Goal: Task Accomplishment & Management: Manage account settings

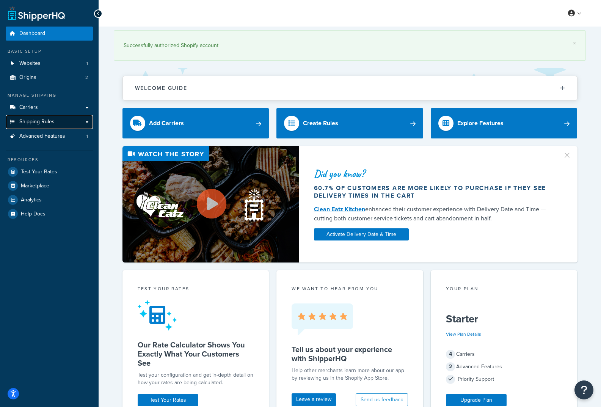
click at [31, 127] on link "Shipping Rules" at bounding box center [49, 122] width 87 height 14
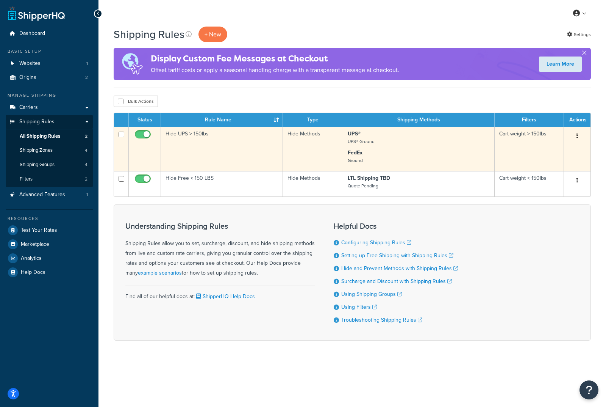
click at [539, 133] on td "Cart weight > 150lbs" at bounding box center [529, 149] width 69 height 44
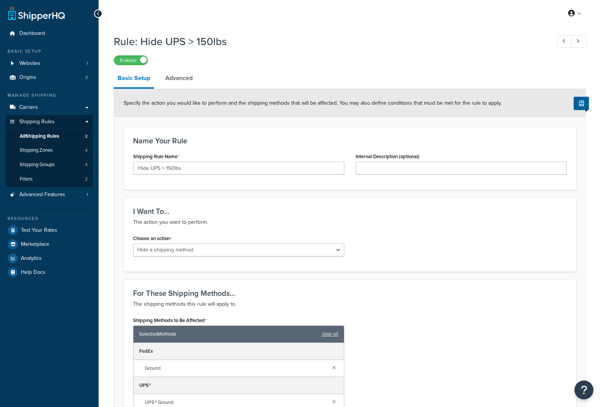
select select "HIDE"
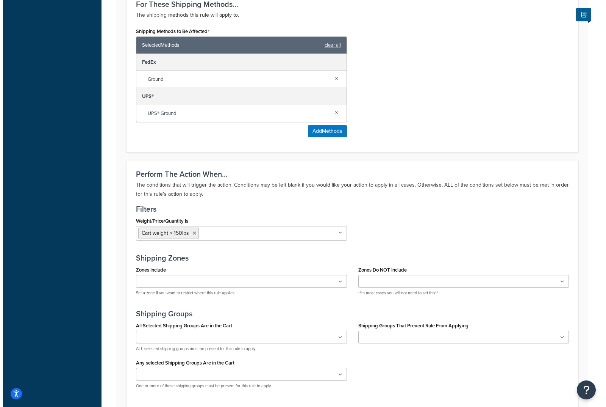
scroll to position [303, 0]
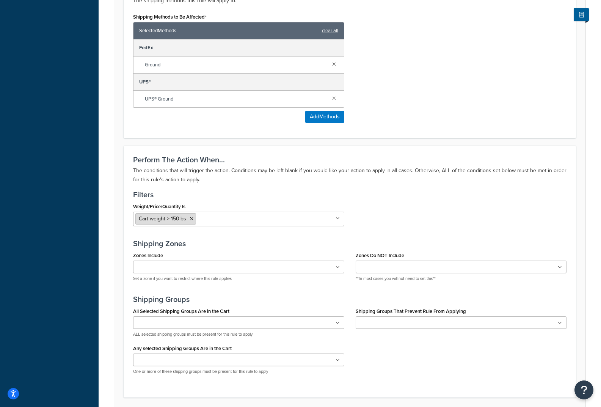
click at [166, 222] on span "Cart weight > 150lbs" at bounding box center [162, 218] width 47 height 8
click at [342, 221] on ul "Cart weight > 150lbs" at bounding box center [238, 218] width 211 height 14
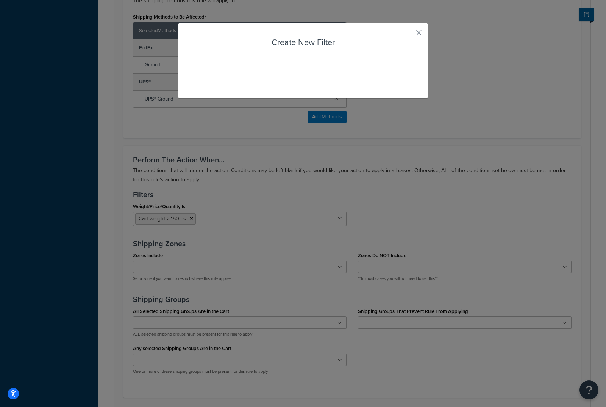
click at [186, 254] on div "Rule: Hide UPS > 150lbs Enabled Basic Setup Advanced Specify the action you wou…" at bounding box center [353, 87] width 508 height 720
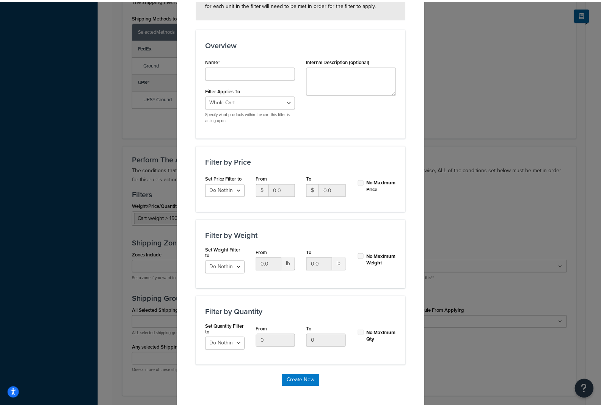
scroll to position [89, 0]
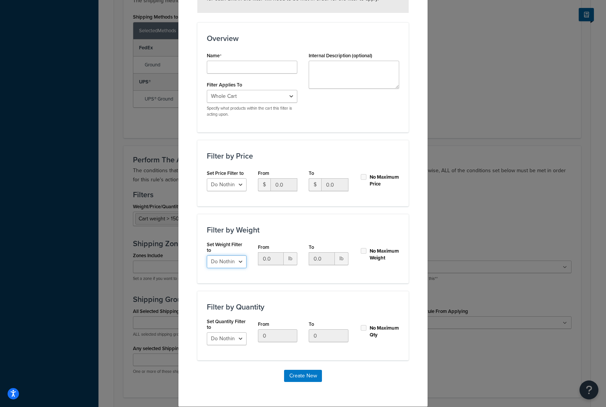
click at [232, 265] on select "Do Nothing Apply to a Range" at bounding box center [227, 261] width 40 height 13
click at [272, 260] on input "0.0" at bounding box center [271, 258] width 26 height 13
click at [322, 258] on input "0.0" at bounding box center [322, 258] width 26 height 13
click at [271, 261] on input "0.0" at bounding box center [271, 258] width 26 height 13
click at [309, 260] on input "0.0" at bounding box center [322, 258] width 26 height 13
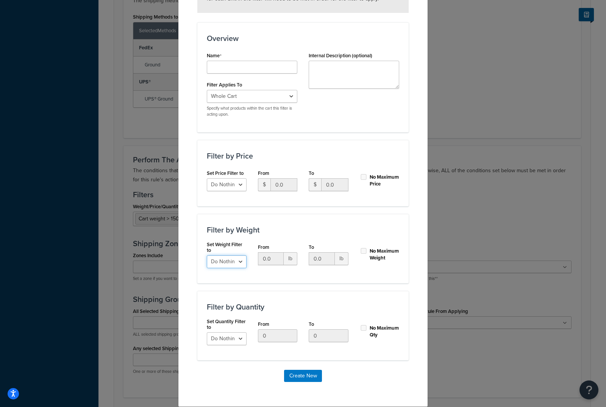
click at [236, 265] on select "Do Nothing Apply to a Range" at bounding box center [227, 261] width 40 height 13
select select "range"
click at [207, 255] on select "Do Nothing Apply to a Range" at bounding box center [227, 261] width 40 height 13
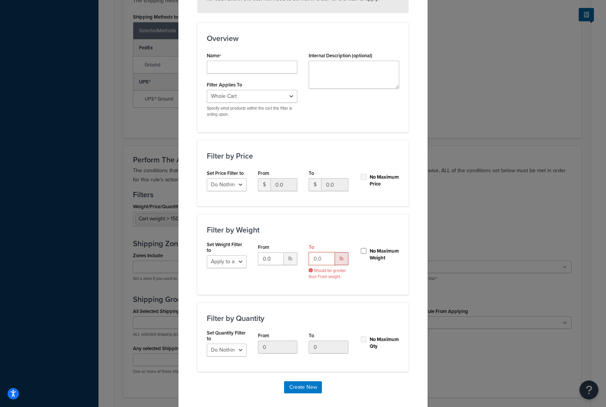
click at [322, 260] on input "0.0" at bounding box center [322, 258] width 26 height 13
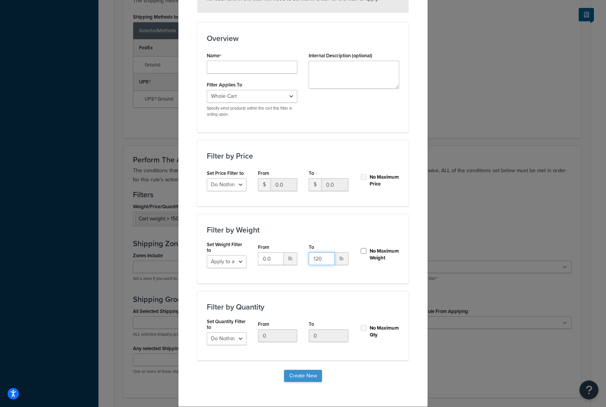
type input "120"
click at [295, 379] on button "Create New" at bounding box center [303, 375] width 38 height 12
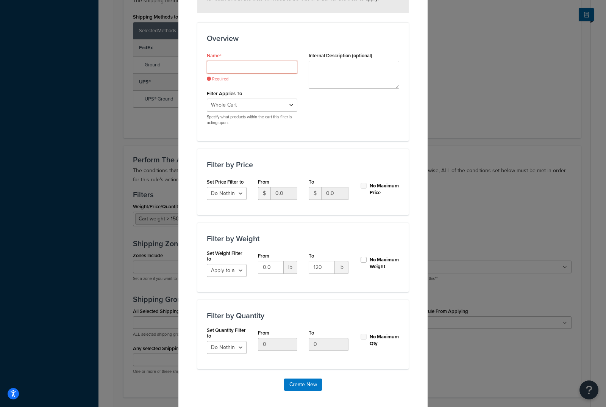
click at [238, 70] on input "Shipping Rule Name" at bounding box center [252, 67] width 91 height 13
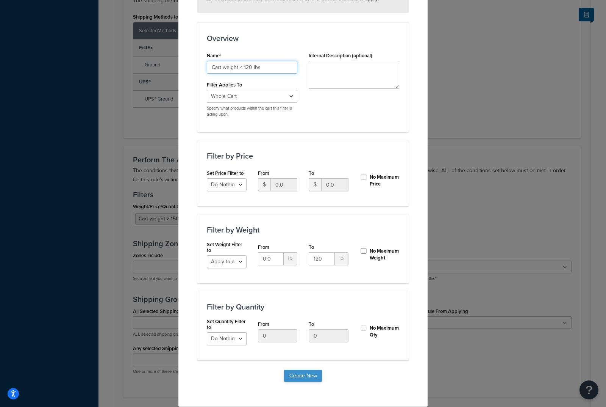
type input "Cart weight < 120 lbs"
click at [306, 374] on button "Create New" at bounding box center [303, 375] width 38 height 12
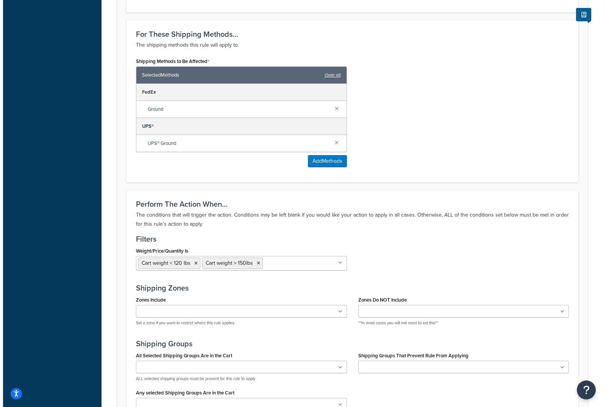
scroll to position [303, 0]
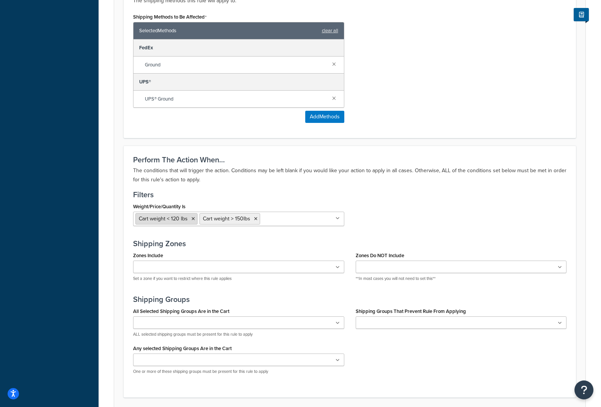
click at [173, 218] on span "Cart weight < 120 lbs" at bounding box center [163, 218] width 49 height 8
click at [325, 229] on div "Weight/Price/Quantity Is Cart weight < 120 lbs Cart weight > 150lbs Cart weight…" at bounding box center [238, 216] width 222 height 31
click at [337, 219] on icon at bounding box center [337, 218] width 4 height 5
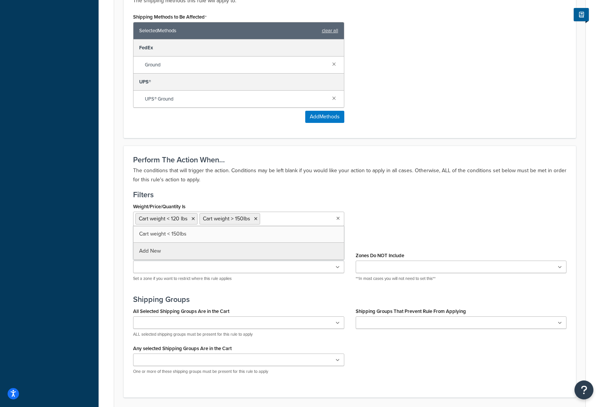
click at [437, 191] on h3 "Filters" at bounding box center [349, 194] width 433 height 8
click at [338, 219] on icon at bounding box center [337, 218] width 3 height 5
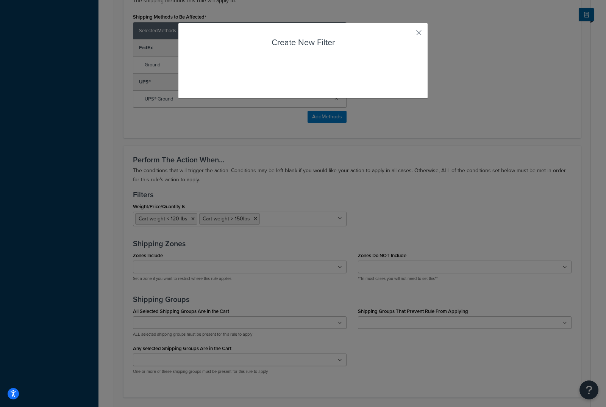
click at [156, 250] on div "Rule: Hide UPS > 150lbs Enabled Basic Setup Advanced Specify the action you wou…" at bounding box center [353, 87] width 508 height 720
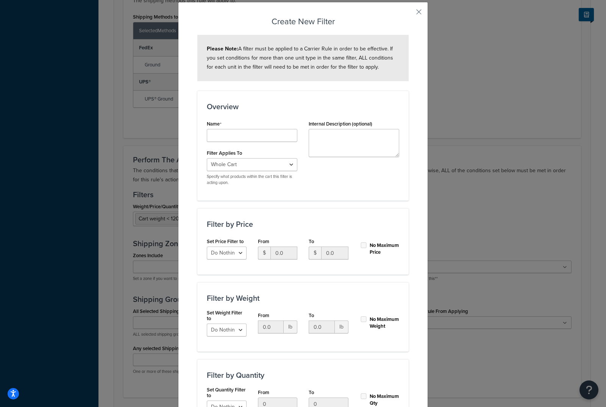
scroll to position [76, 0]
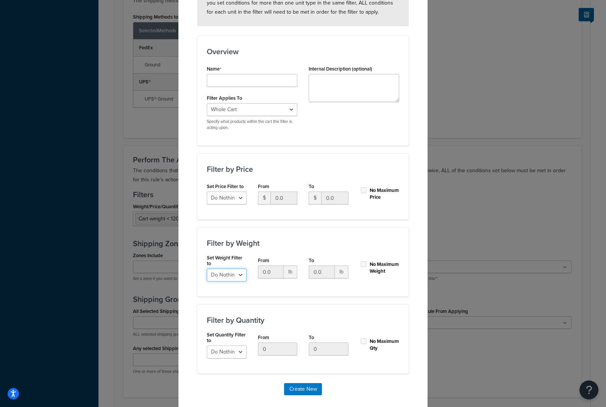
click at [228, 278] on select "Do Nothing Apply to a Range" at bounding box center [227, 274] width 40 height 13
select select "range"
click at [207, 268] on select "Do Nothing Apply to a Range" at bounding box center [227, 274] width 40 height 13
click at [319, 272] on input "0.0" at bounding box center [322, 271] width 26 height 13
drag, startPoint x: 311, startPoint y: 272, endPoint x: 326, endPoint y: 274, distance: 14.6
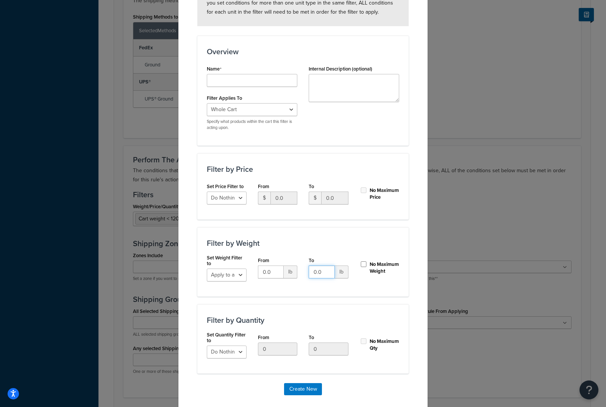
click at [326, 274] on input "0.0" at bounding box center [322, 271] width 26 height 13
type input "120"
click at [275, 276] on input "0.0" at bounding box center [271, 271] width 26 height 13
drag, startPoint x: 275, startPoint y: 276, endPoint x: 257, endPoint y: 275, distance: 17.4
click at [258, 275] on input "0.0" at bounding box center [271, 271] width 26 height 13
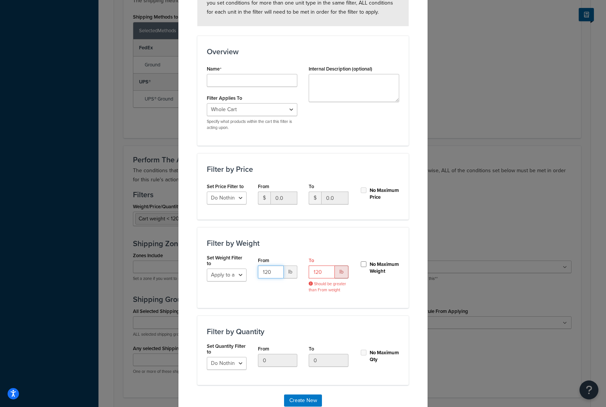
type input "120"
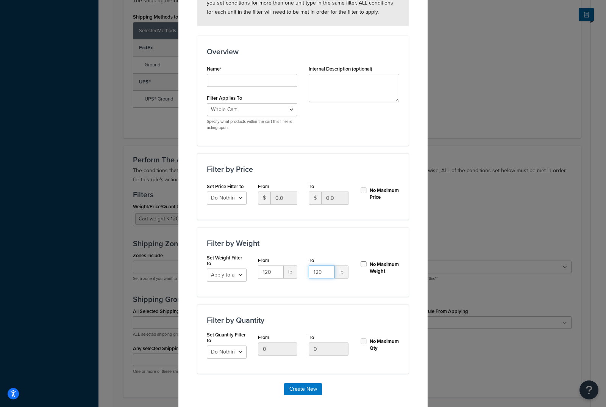
drag, startPoint x: 321, startPoint y: 274, endPoint x: 307, endPoint y: 271, distance: 14.4
click at [309, 271] on input "129" at bounding box center [322, 271] width 26 height 13
type input "1"
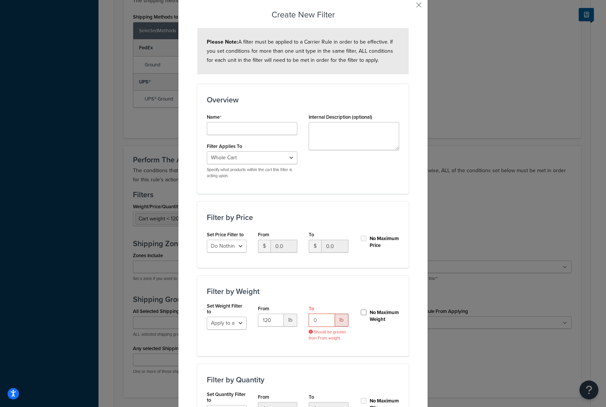
scroll to position [0, 0]
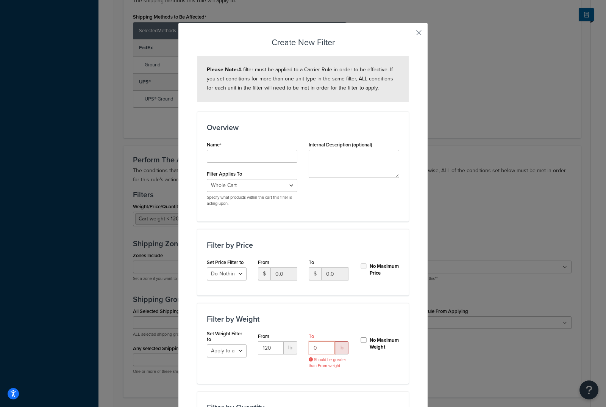
type input "0"
click at [221, 154] on input "Shipping Rule Name" at bounding box center [252, 156] width 91 height 13
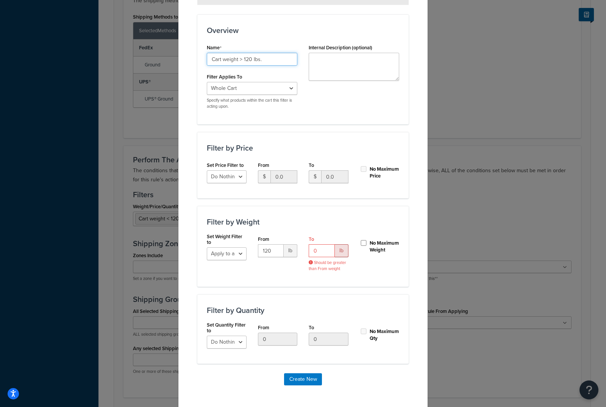
scroll to position [100, 0]
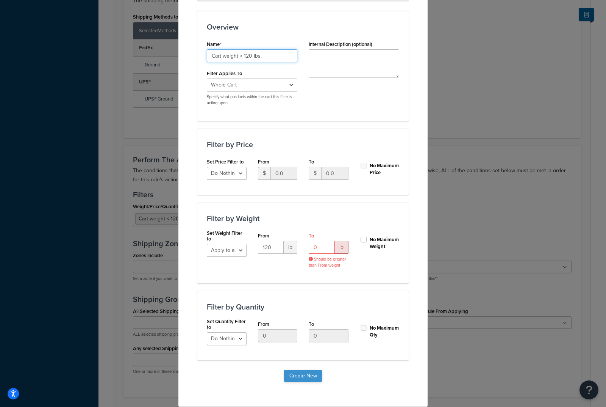
type input "Cart weight > 120 lbs."
click at [301, 376] on button "Create New" at bounding box center [303, 375] width 38 height 12
click at [292, 374] on button "Create New" at bounding box center [303, 375] width 38 height 12
click at [319, 250] on input "0" at bounding box center [322, 247] width 26 height 13
type input "120"
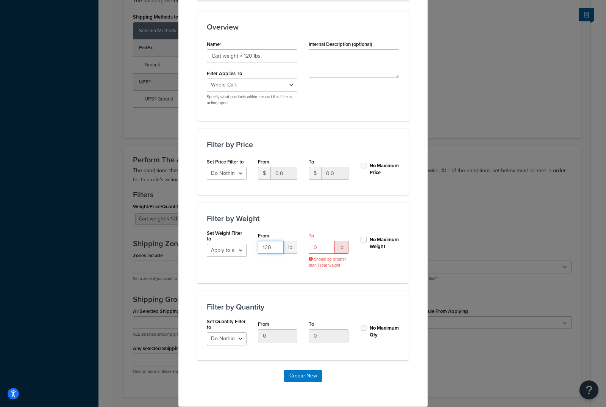
click at [270, 247] on input "120" at bounding box center [271, 247] width 26 height 13
drag, startPoint x: 269, startPoint y: 246, endPoint x: 249, endPoint y: 246, distance: 20.1
click at [252, 246] on div "From 120 lb" at bounding box center [277, 244] width 51 height 29
click at [326, 251] on input "0" at bounding box center [322, 247] width 26 height 13
click at [360, 239] on input "No Maximum Weight" at bounding box center [364, 239] width 8 height 6
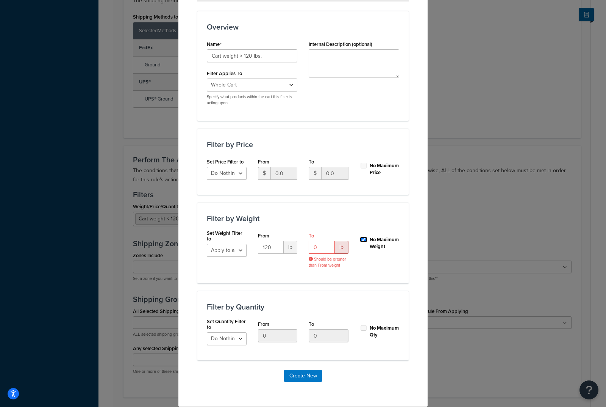
checkbox input "true"
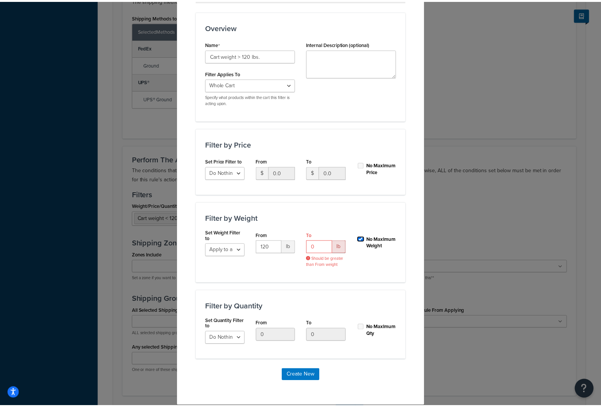
scroll to position [89, 0]
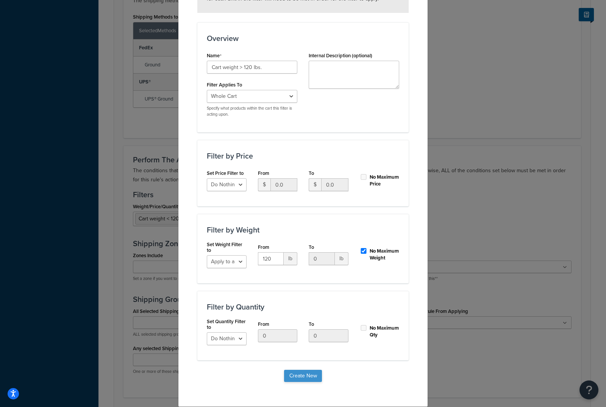
click at [291, 377] on button "Create New" at bounding box center [303, 375] width 38 height 12
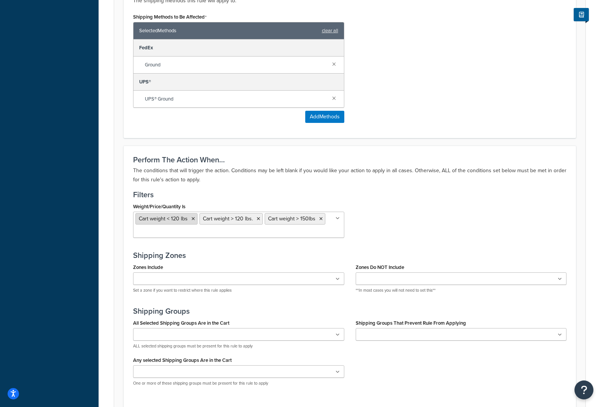
click at [191, 219] on icon at bounding box center [192, 218] width 3 height 5
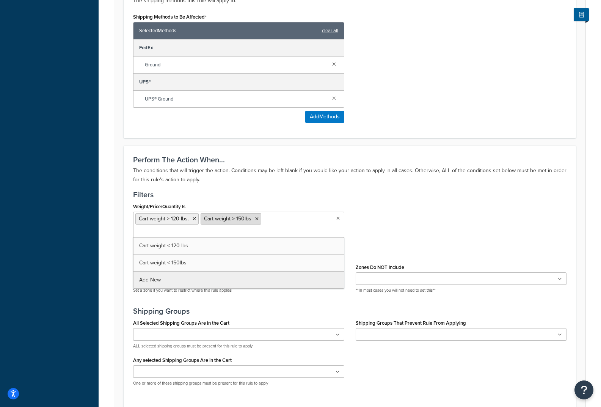
click at [254, 222] on li "Cart weight > 150lbs" at bounding box center [230, 218] width 61 height 11
click at [255, 219] on icon at bounding box center [256, 218] width 3 height 5
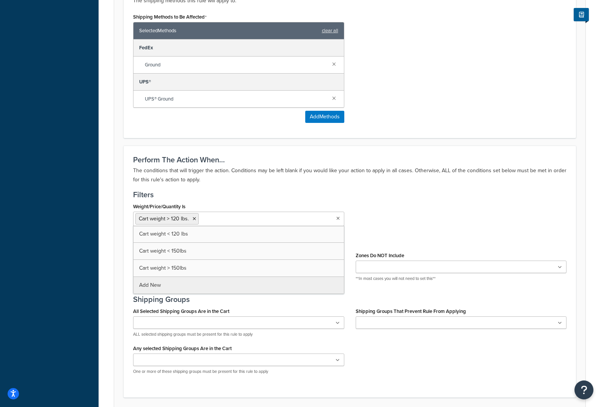
click at [403, 238] on div "Perform The Action When... The conditions that will trigger the action. Conditi…" at bounding box center [350, 271] width 452 height 251
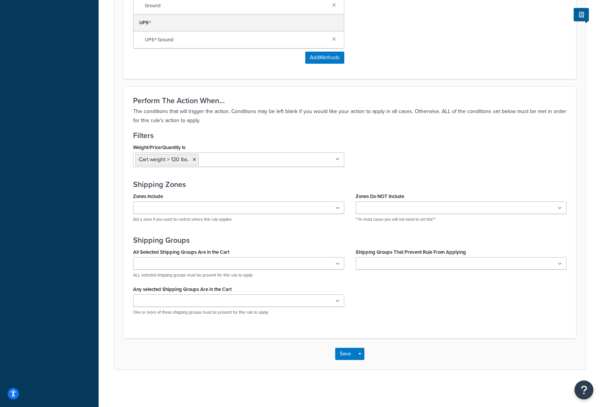
scroll to position [363, 0]
click at [347, 349] on button "Save" at bounding box center [345, 353] width 20 height 12
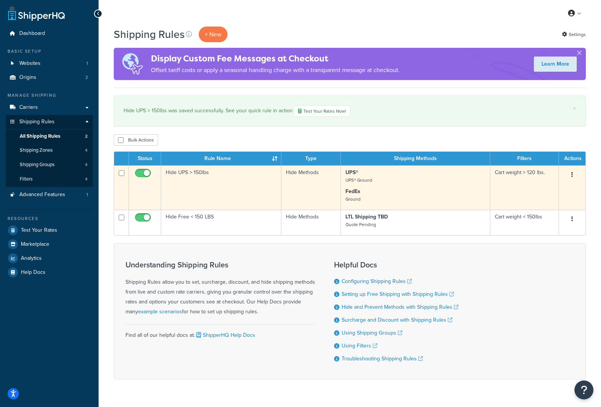
click at [354, 197] on small "Ground" at bounding box center [352, 199] width 15 height 7
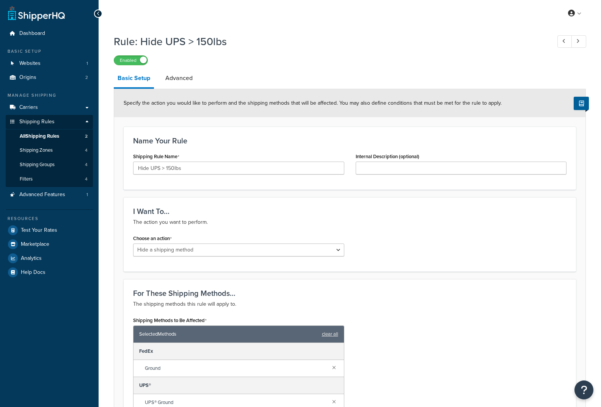
select select "HIDE"
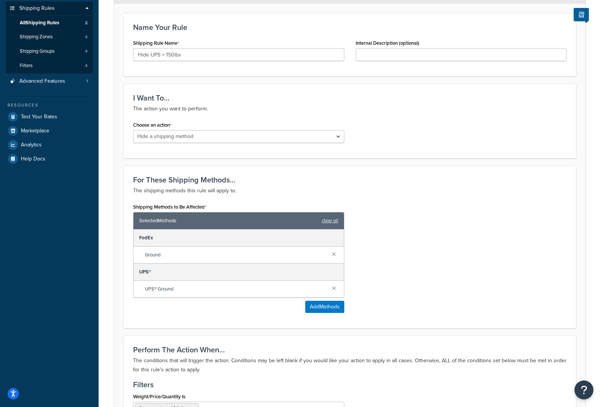
scroll to position [114, 0]
click at [333, 287] on link at bounding box center [334, 287] width 8 height 8
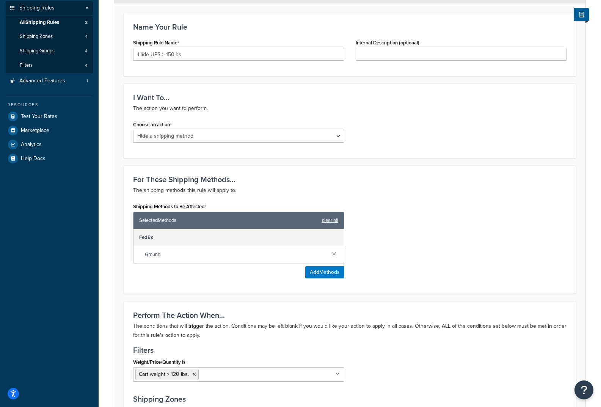
click at [401, 265] on div "Shipping Methods to Be Affected Selected Methods clear all FedEx Ground Add Met…" at bounding box center [349, 242] width 444 height 83
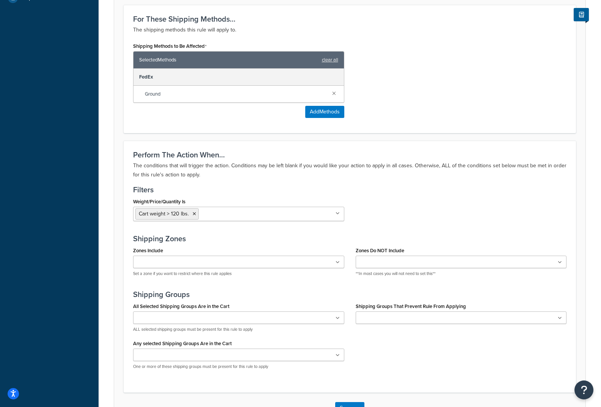
scroll to position [303, 0]
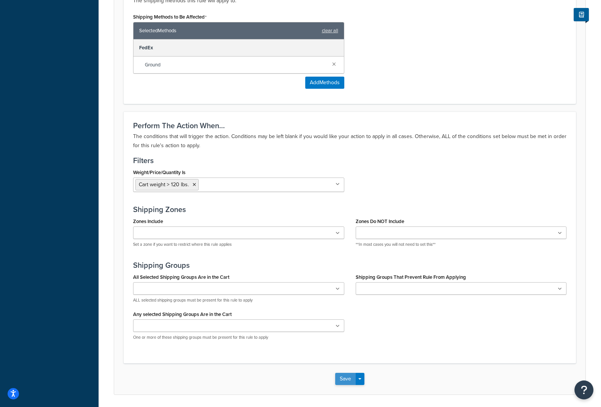
click at [349, 377] on button "Save" at bounding box center [345, 378] width 20 height 12
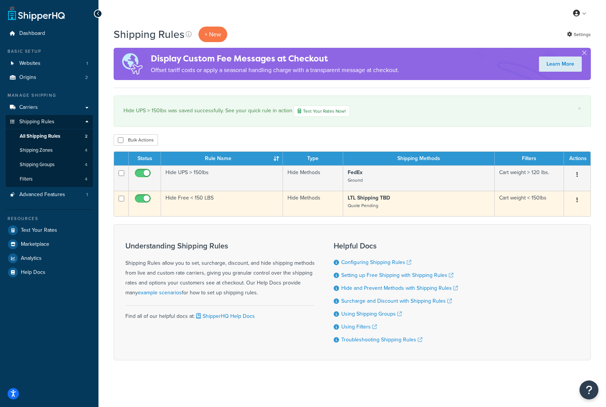
click at [517, 199] on td "Cart weight < 150lbs" at bounding box center [529, 203] width 69 height 25
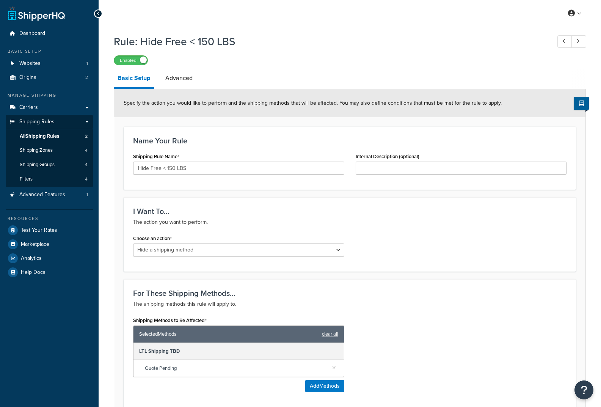
select select "HIDE"
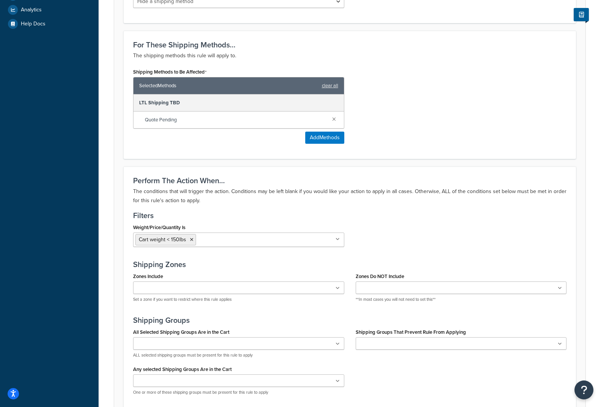
scroll to position [265, 0]
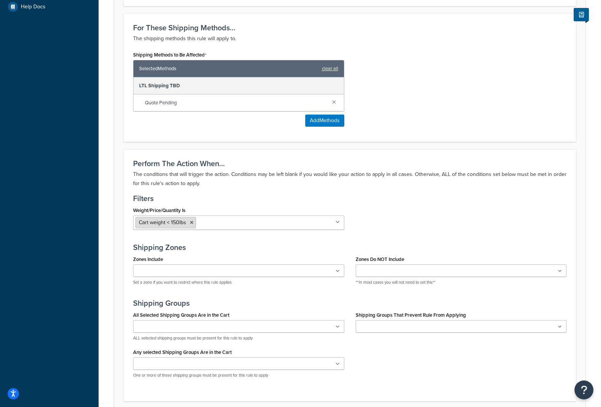
click at [188, 226] on li "Cart weight < 150lbs" at bounding box center [165, 222] width 61 height 11
click at [192, 224] on icon at bounding box center [191, 222] width 3 height 5
click at [406, 215] on div "Weight/Price/Quantity Is Cart weight > 120 lbs. Cart weight < 120 lbs Cart weig…" at bounding box center [349, 220] width 444 height 31
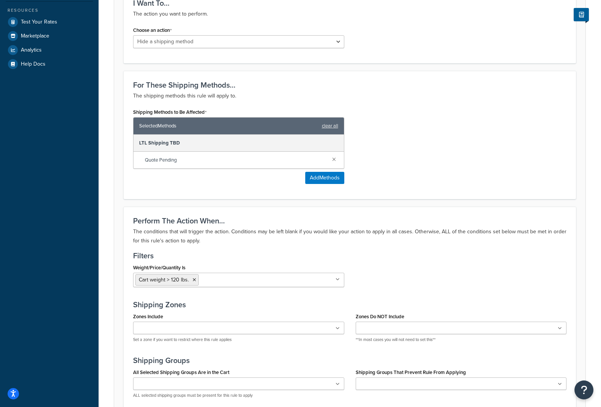
scroll to position [189, 0]
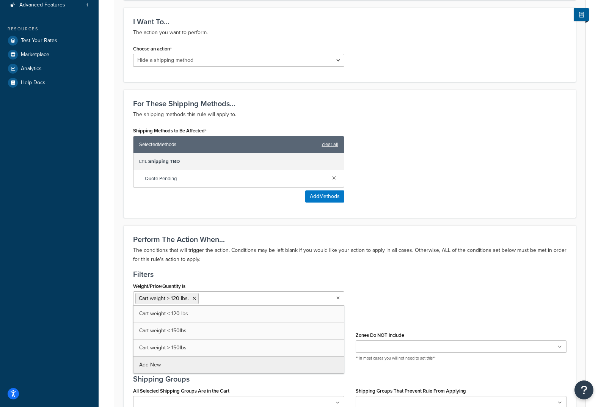
click at [246, 299] on input "Weight/Price/Quantity Is" at bounding box center [233, 298] width 67 height 8
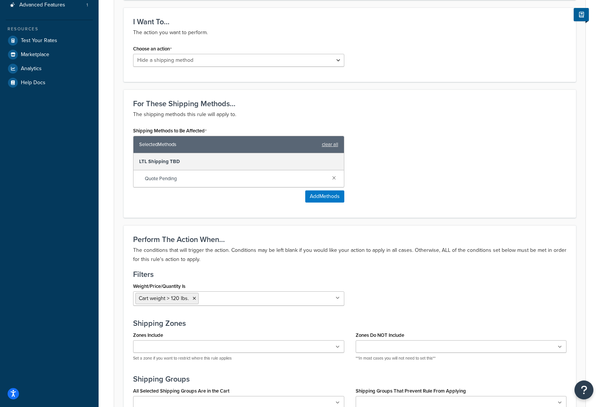
click at [496, 279] on div "Filters Weight/Price/Quantity Is Cart weight > 120 lbs. Cart weight < 120 lbs C…" at bounding box center [349, 290] width 433 height 41
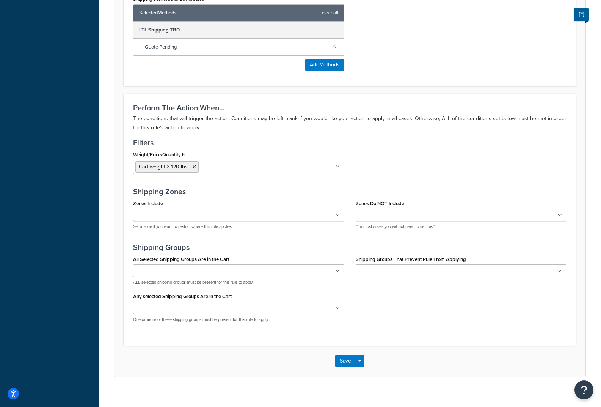
scroll to position [329, 0]
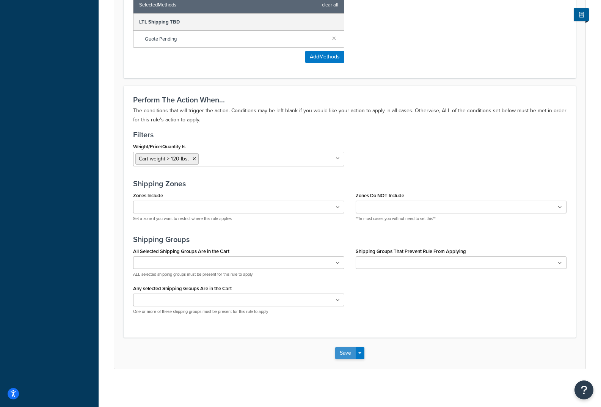
click at [343, 350] on button "Save" at bounding box center [345, 353] width 20 height 12
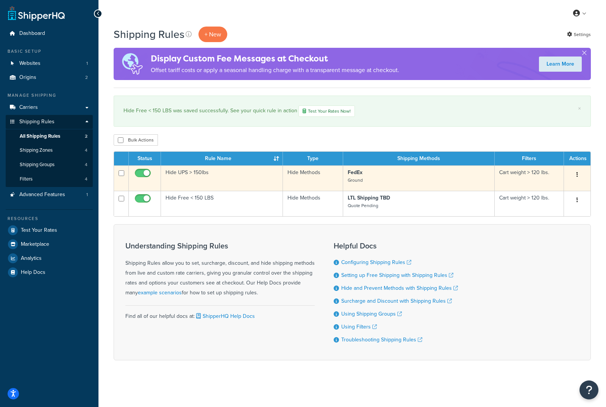
click at [518, 173] on td "Cart weight > 120 lbs." at bounding box center [529, 177] width 69 height 25
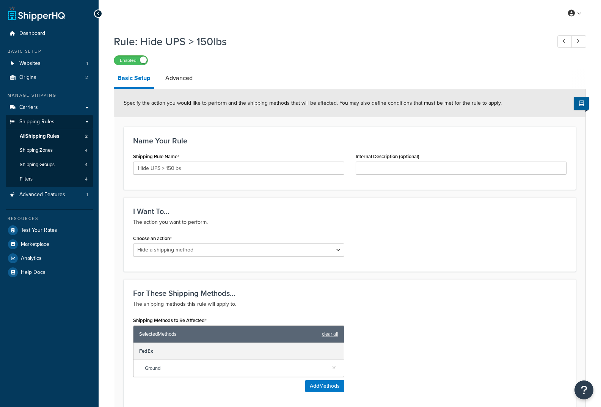
select select "HIDE"
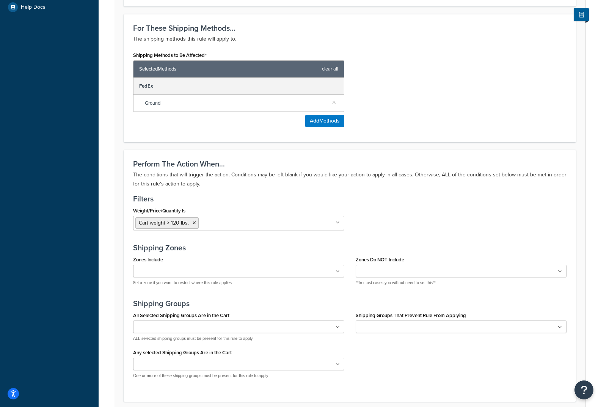
scroll to position [265, 0]
click at [192, 222] on icon at bounding box center [193, 222] width 3 height 5
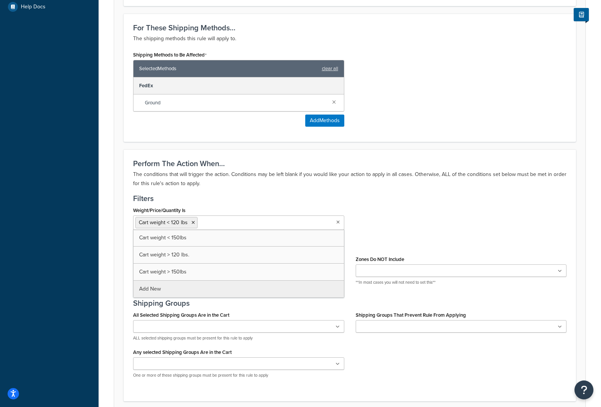
click at [398, 196] on h3 "Filters" at bounding box center [349, 198] width 433 height 8
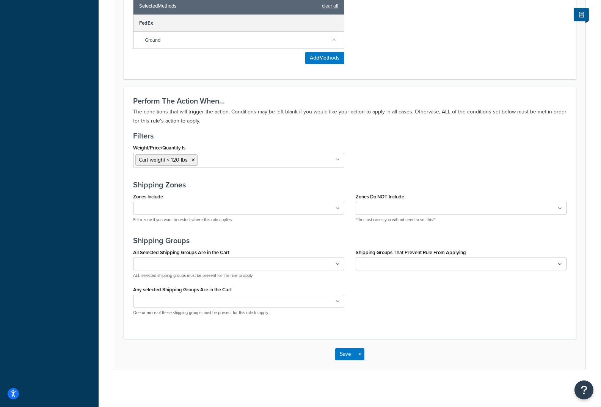
scroll to position [329, 0]
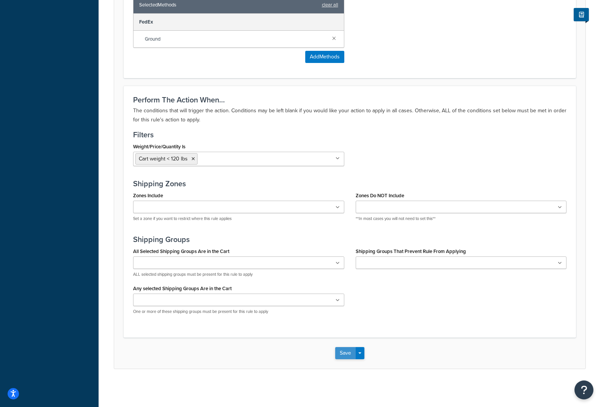
click at [348, 355] on button "Save" at bounding box center [345, 353] width 20 height 12
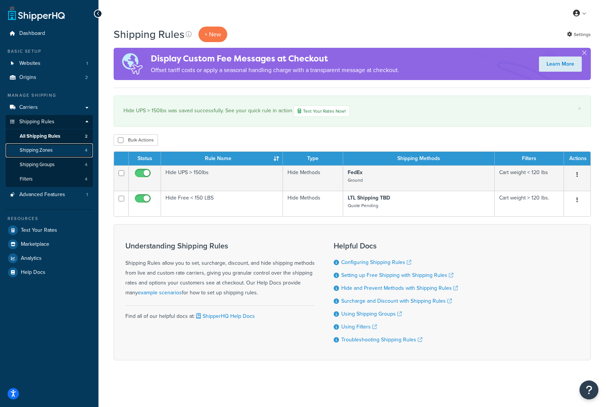
click at [34, 150] on span "Shipping Zones" at bounding box center [36, 150] width 33 height 6
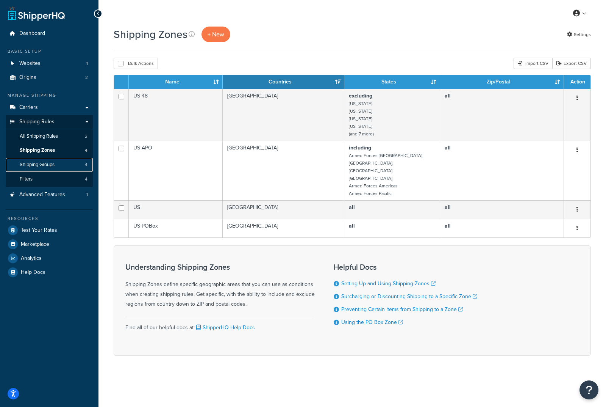
click at [35, 164] on span "Shipping Groups" at bounding box center [37, 164] width 35 height 6
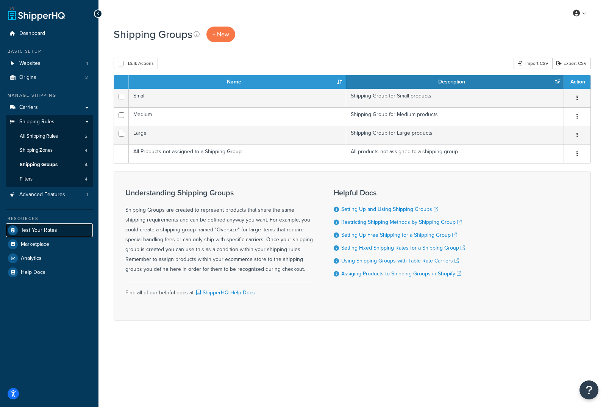
click at [44, 228] on span "Test Your Rates" at bounding box center [39, 230] width 36 height 6
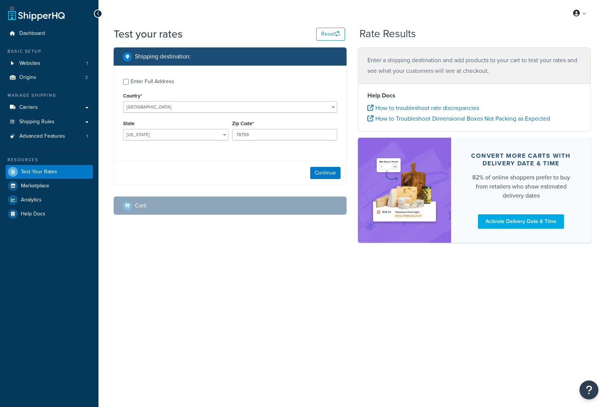
select select "[GEOGRAPHIC_DATA]"
click at [39, 188] on span "Marketplace" at bounding box center [35, 186] width 28 height 6
